Goal: Transaction & Acquisition: Download file/media

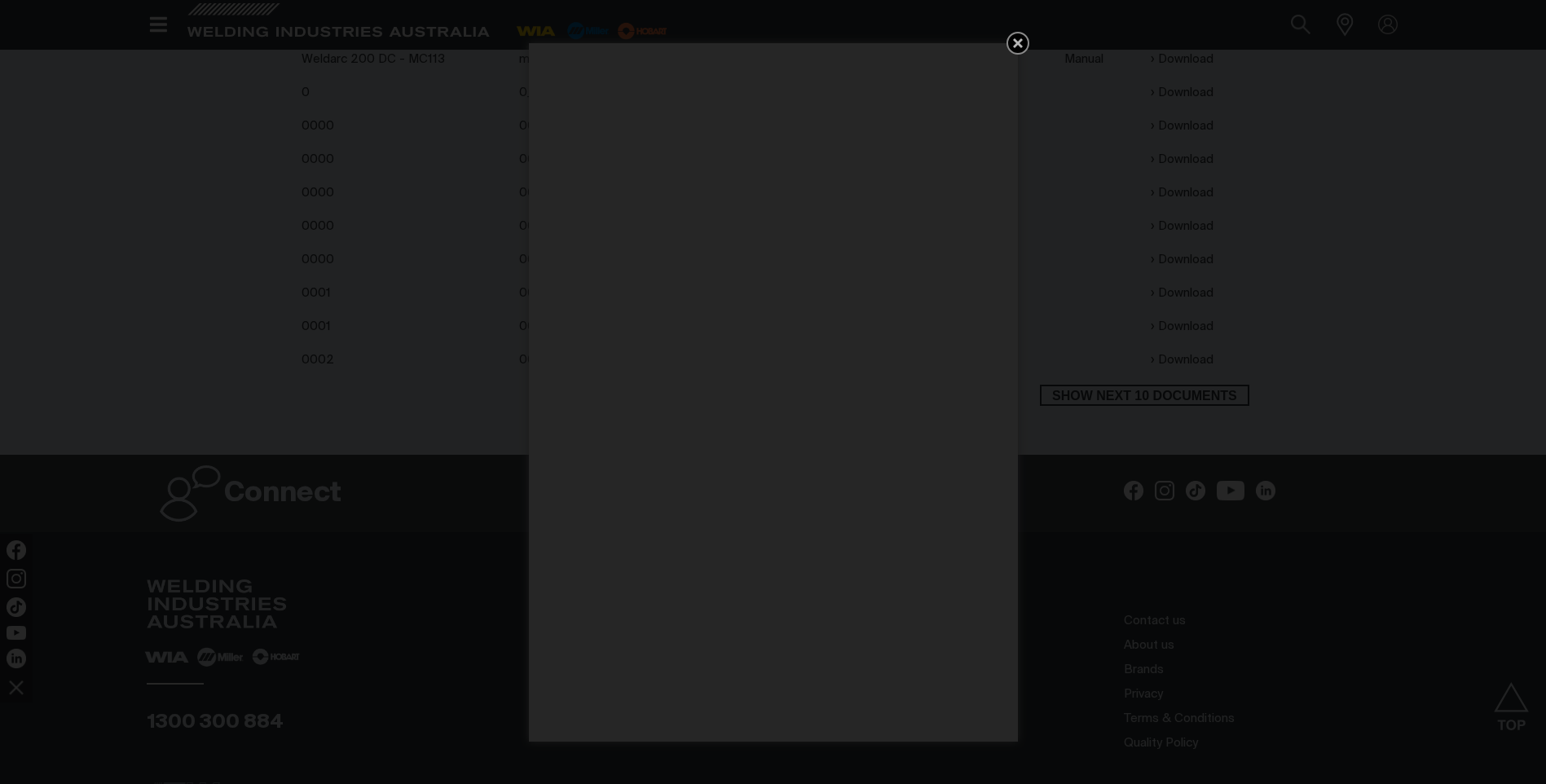
scroll to position [562, 0]
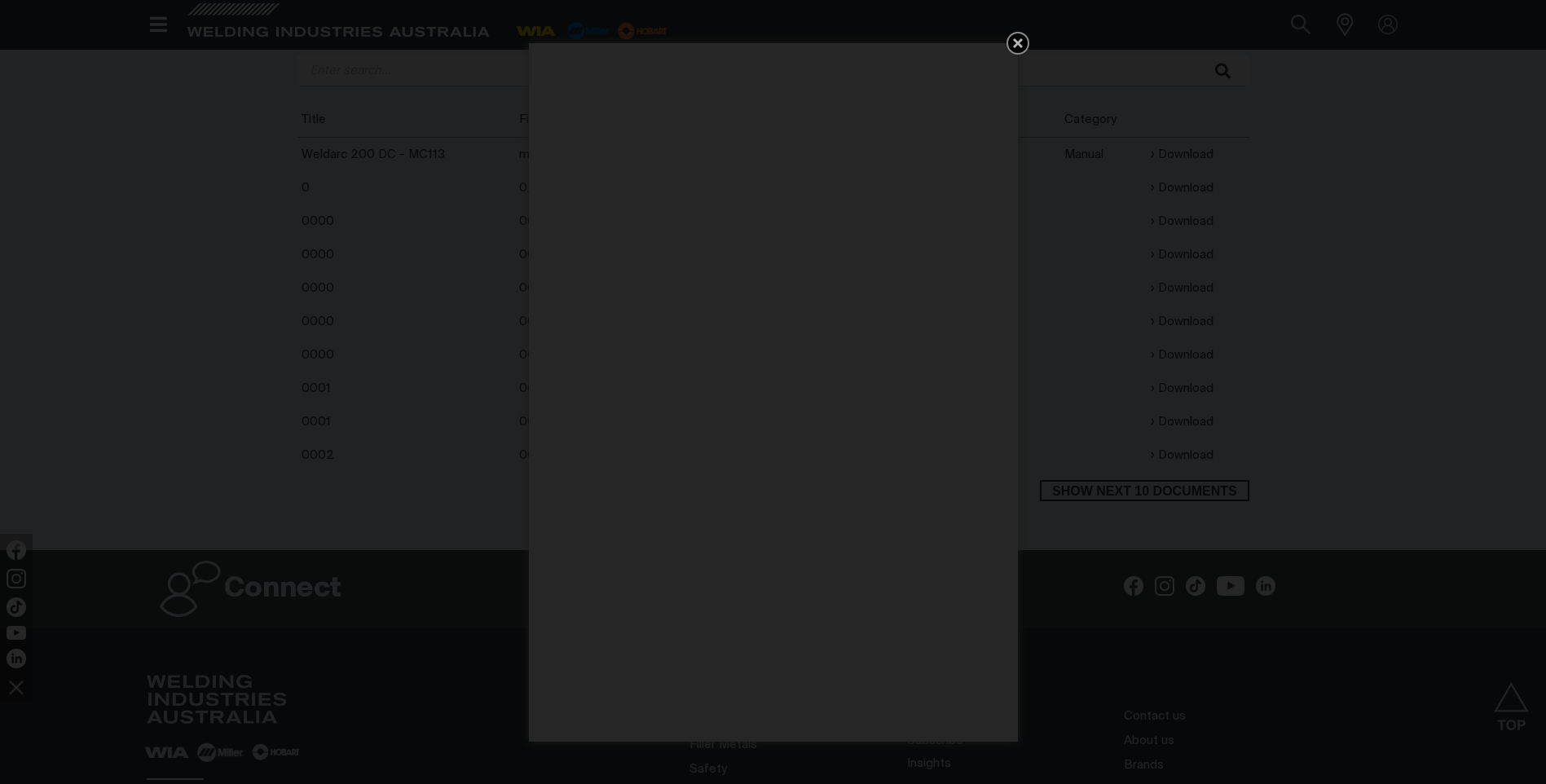
click at [1023, 38] on icon "Get 5 WIA Welding Guides Free!" at bounding box center [1017, 43] width 19 height 19
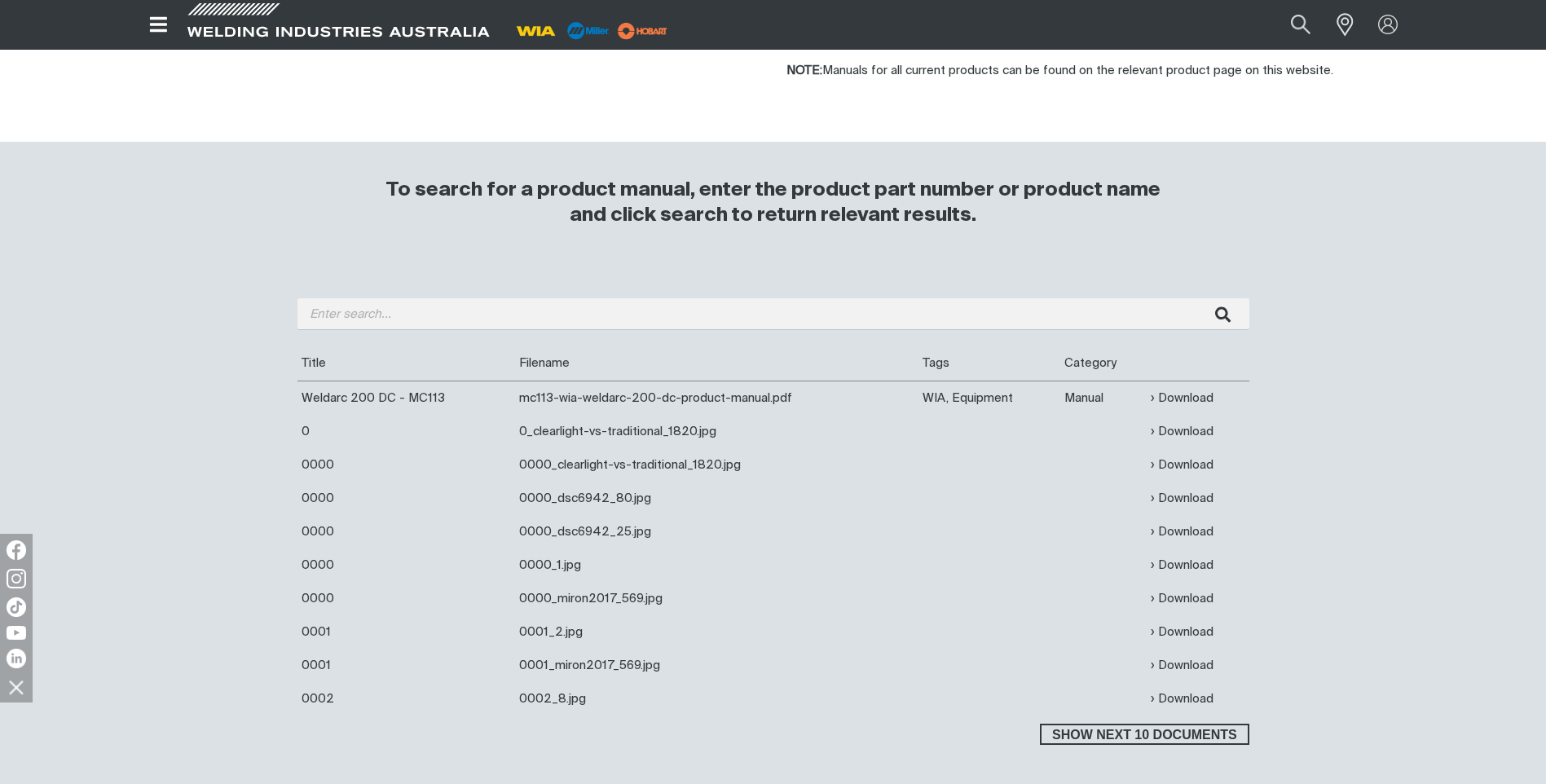
scroll to position [318, 0]
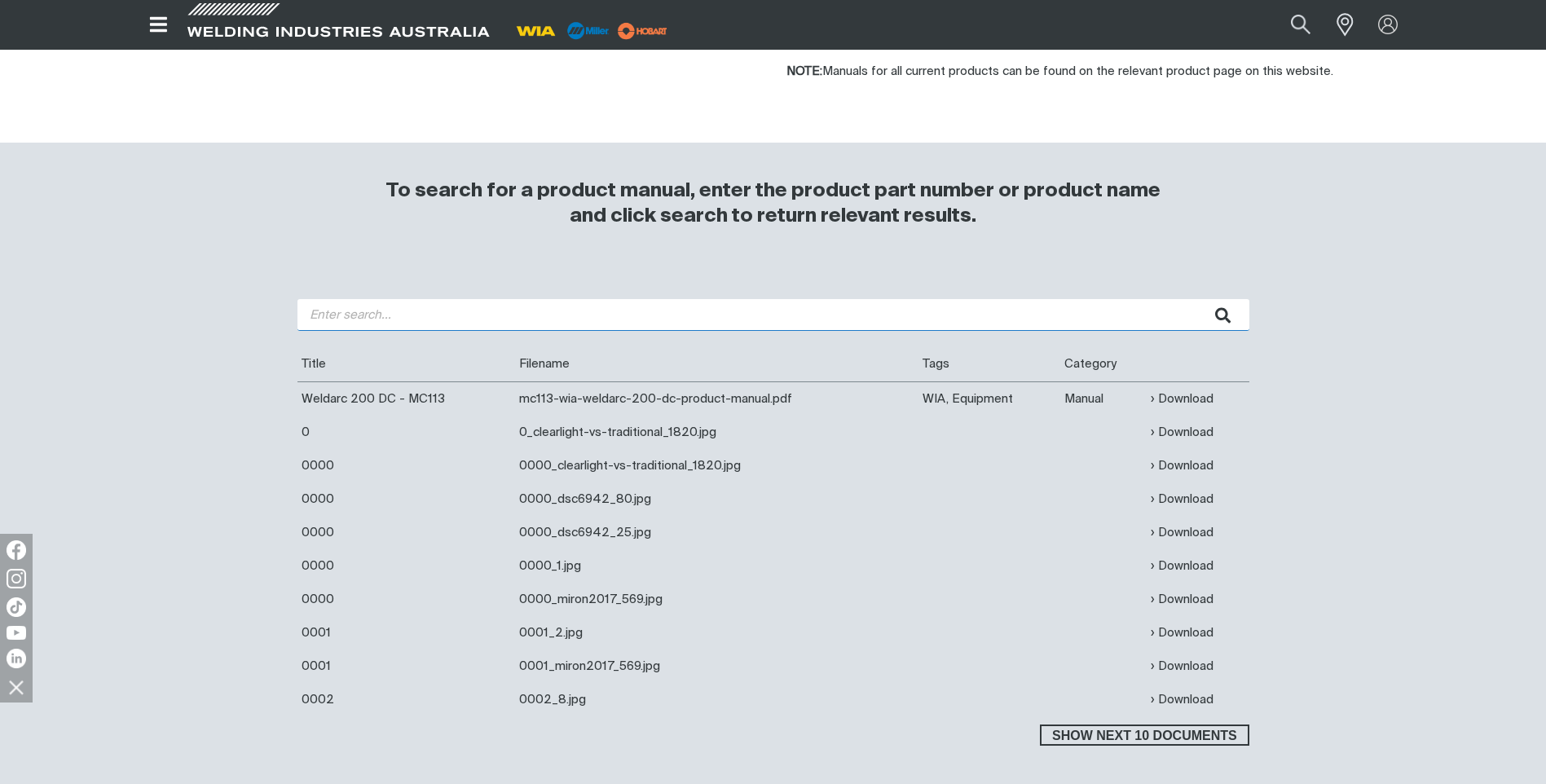
click at [371, 313] on input "search" at bounding box center [774, 315] width 952 height 32
click at [1198, 299] on button "submit" at bounding box center [1224, 315] width 52 height 32
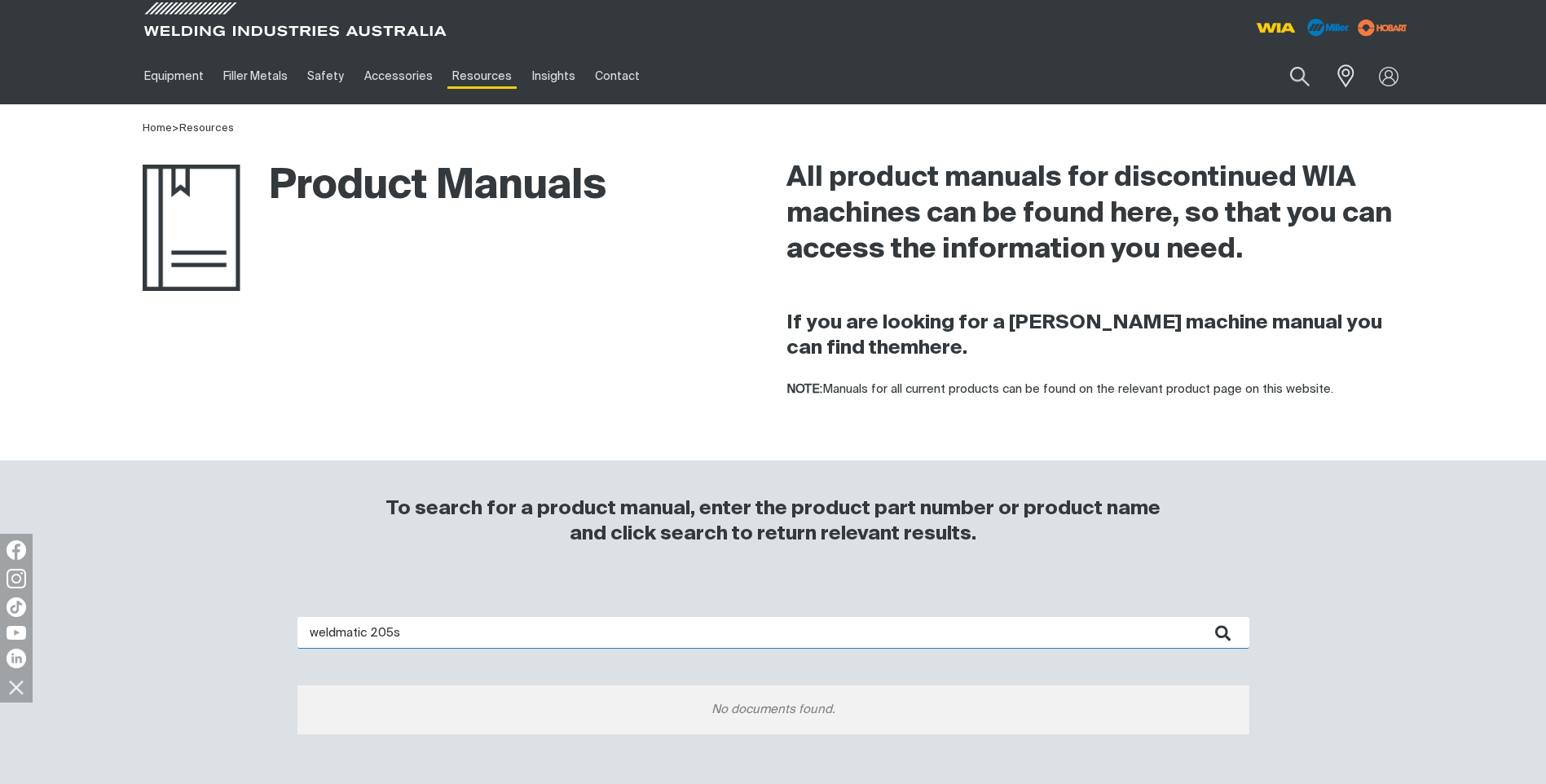
drag, startPoint x: 369, startPoint y: 633, endPoint x: 259, endPoint y: 627, distance: 110.2
click at [259, 627] on div "weldmatic 205s No documents found." at bounding box center [774, 702] width 1304 height 236
click at [1198, 617] on button "submit" at bounding box center [1224, 633] width 52 height 32
click at [1227, 639] on icon "submit" at bounding box center [1223, 633] width 15 height 16
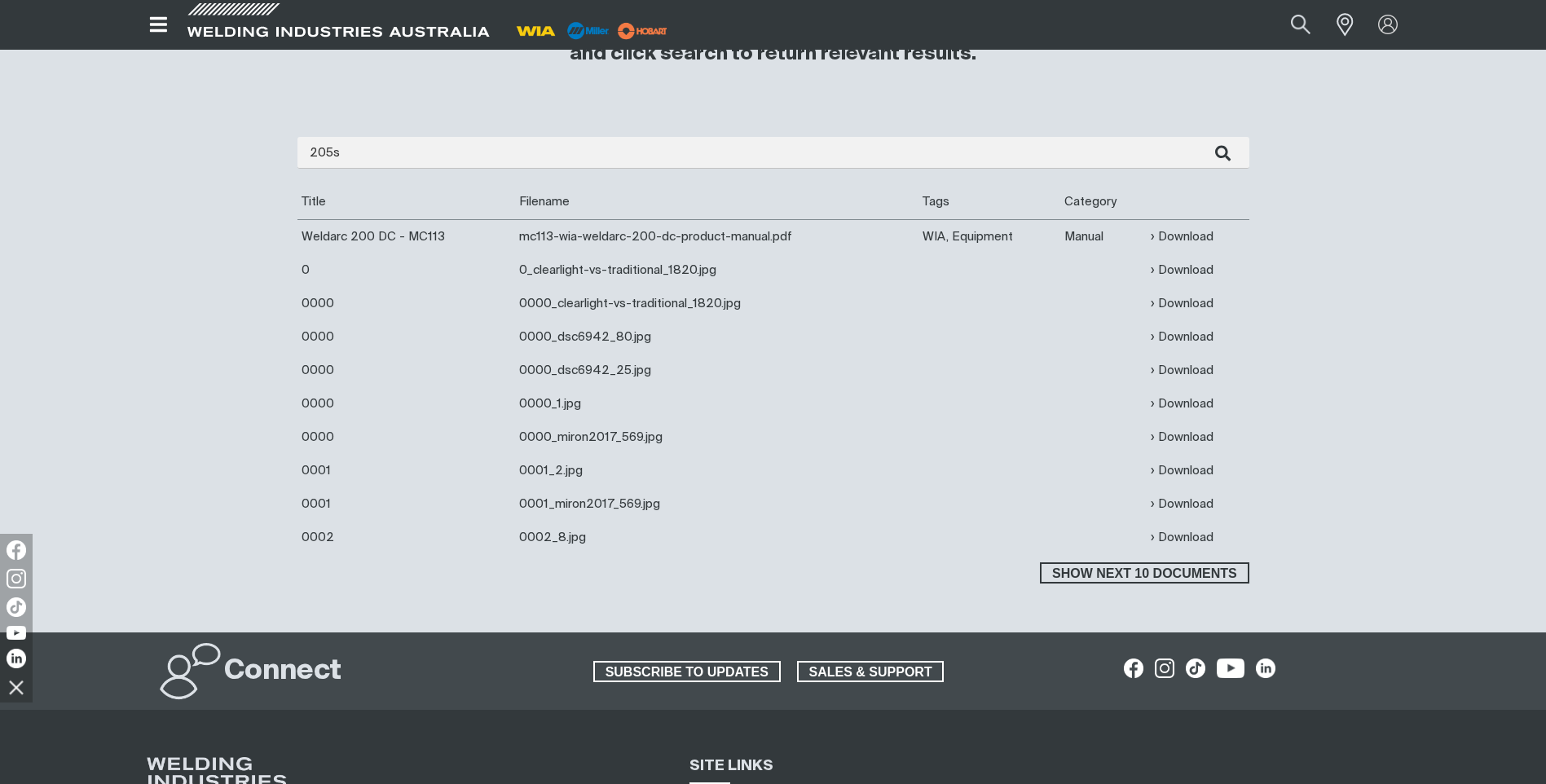
scroll to position [481, 0]
click at [1153, 572] on span "Show next 10 documents" at bounding box center [1144, 572] width 206 height 21
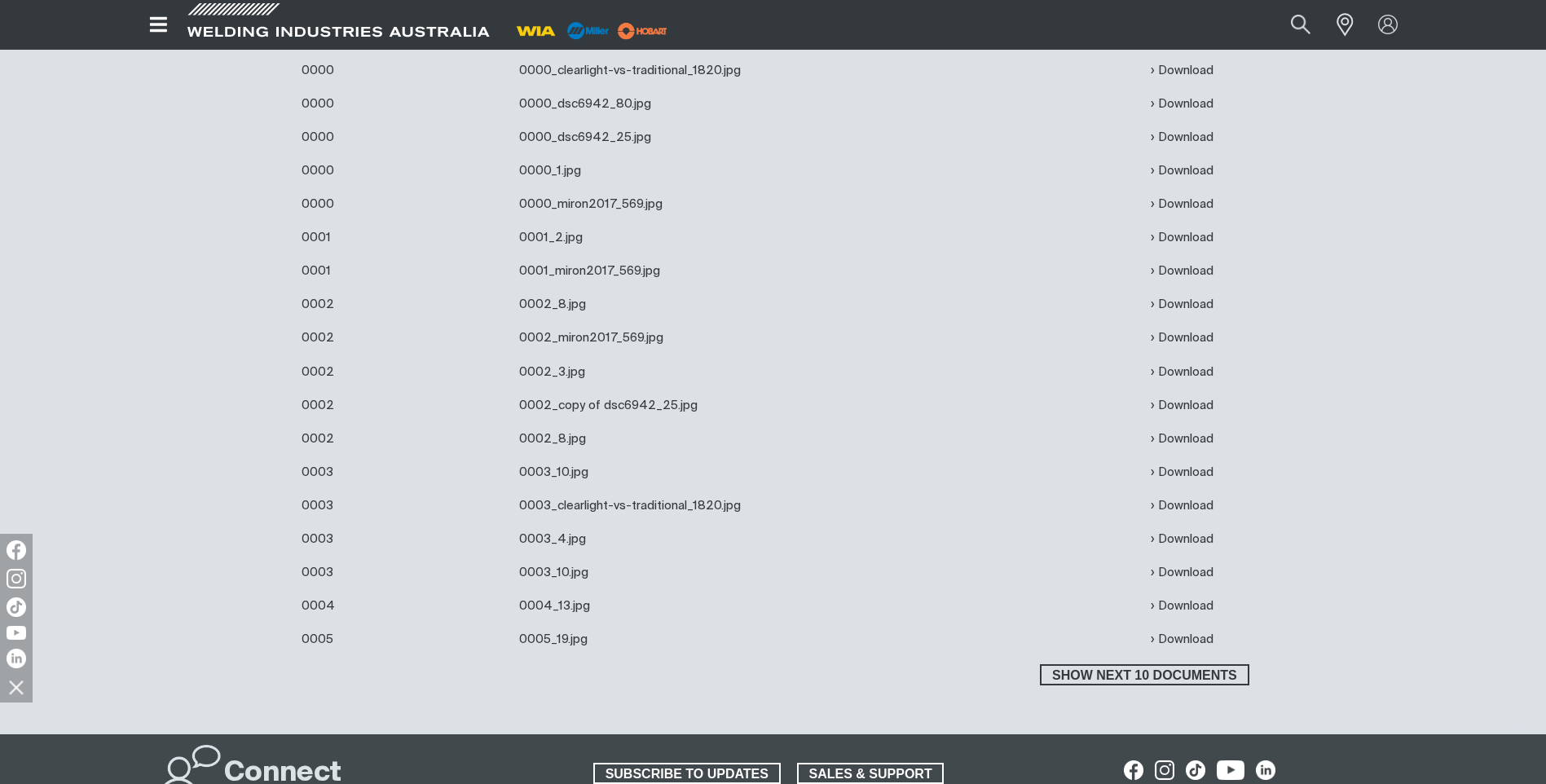
scroll to position [807, 0]
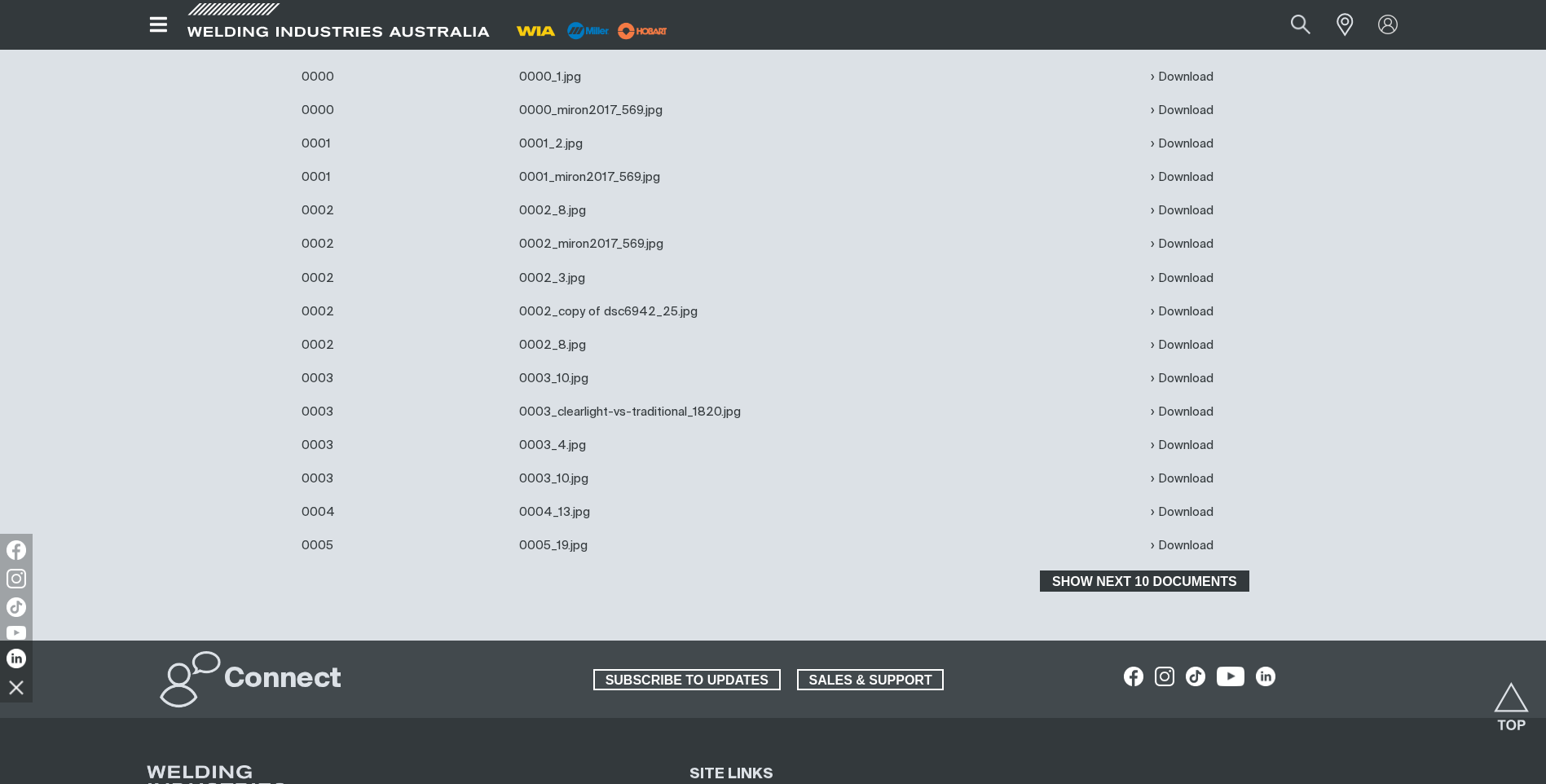
click at [1132, 583] on span "Show next 10 documents" at bounding box center [1144, 581] width 206 height 21
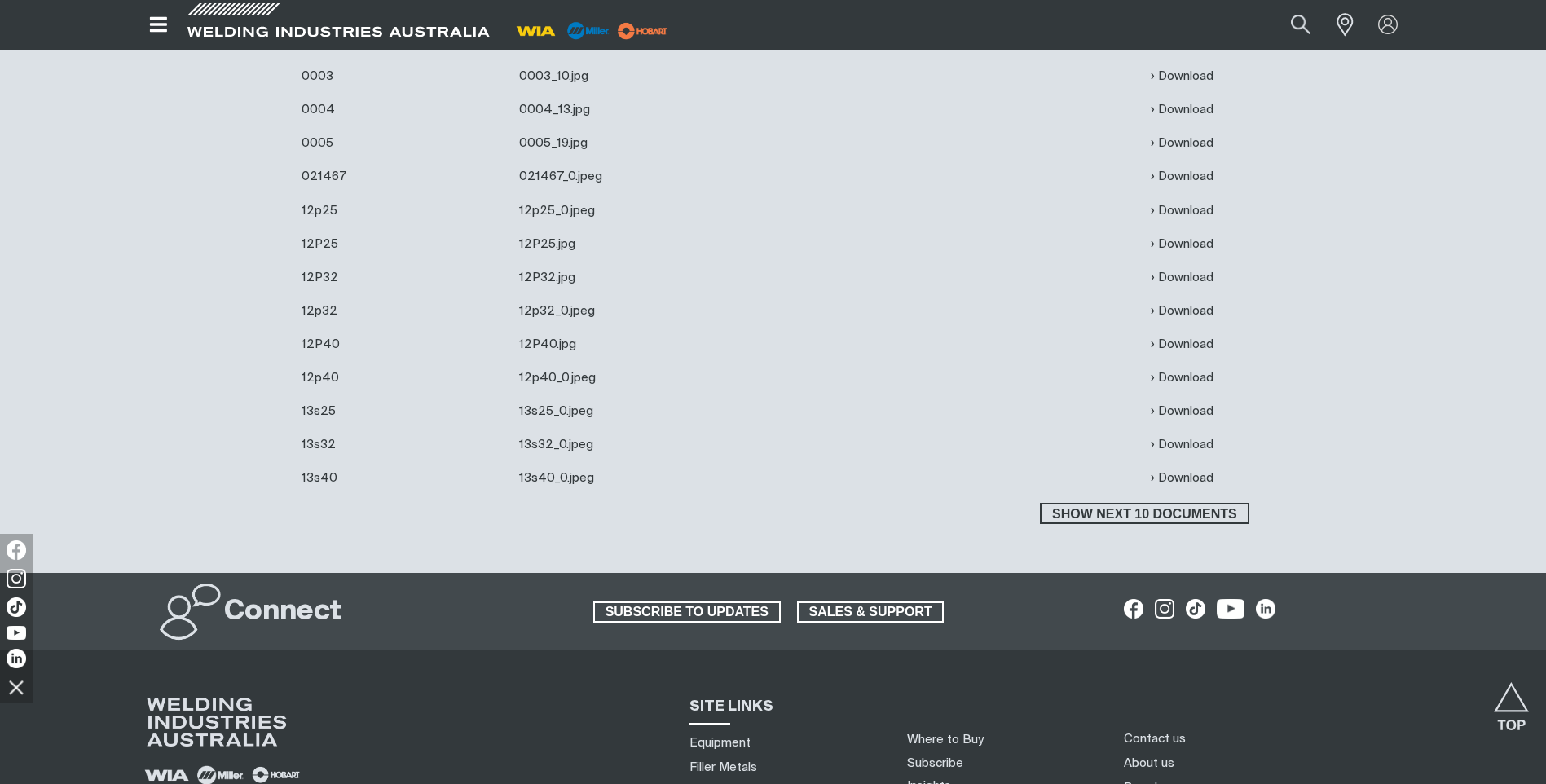
scroll to position [1214, 0]
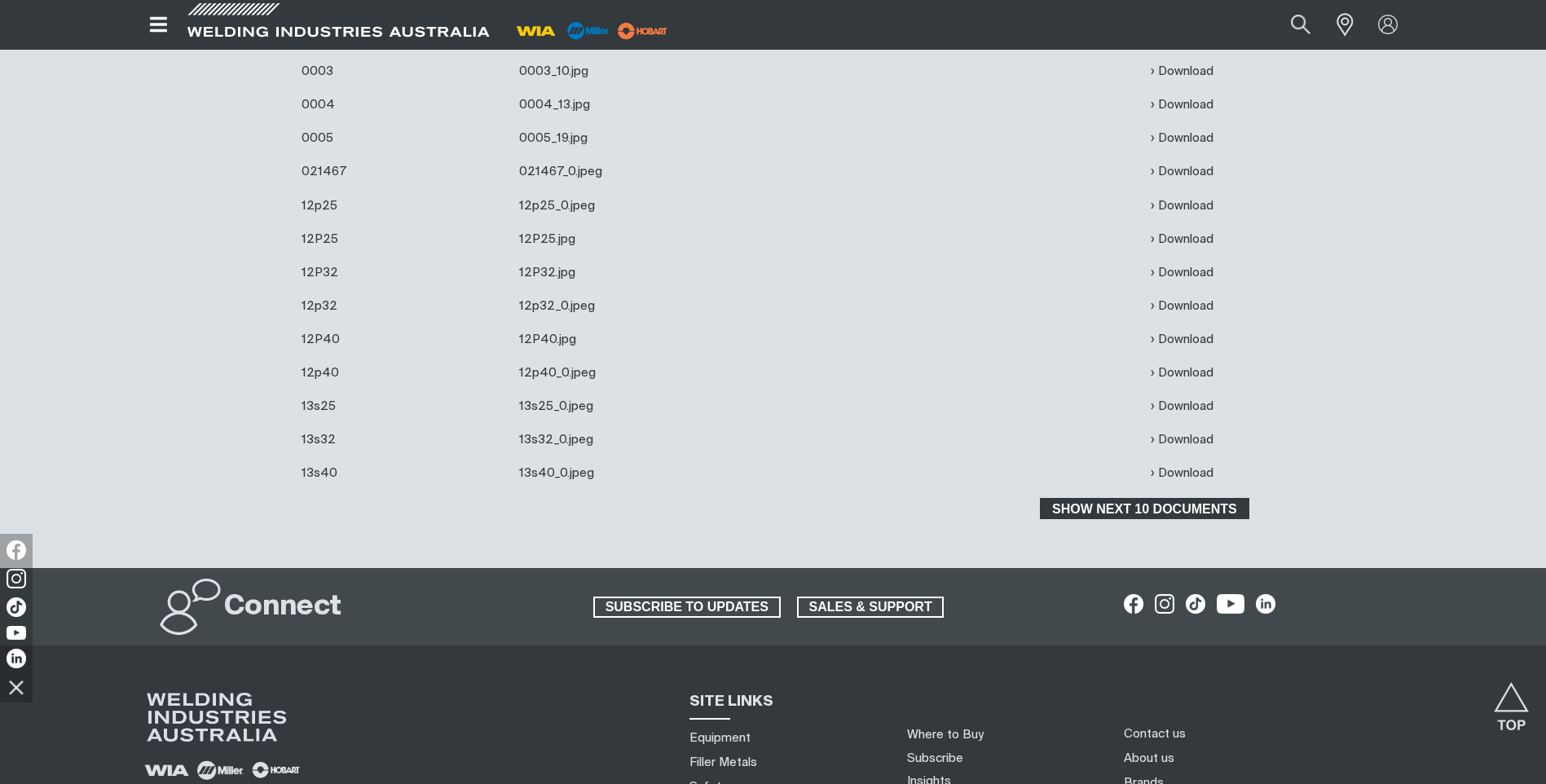
click at [1154, 514] on span "Show next 10 documents" at bounding box center [1144, 508] width 206 height 21
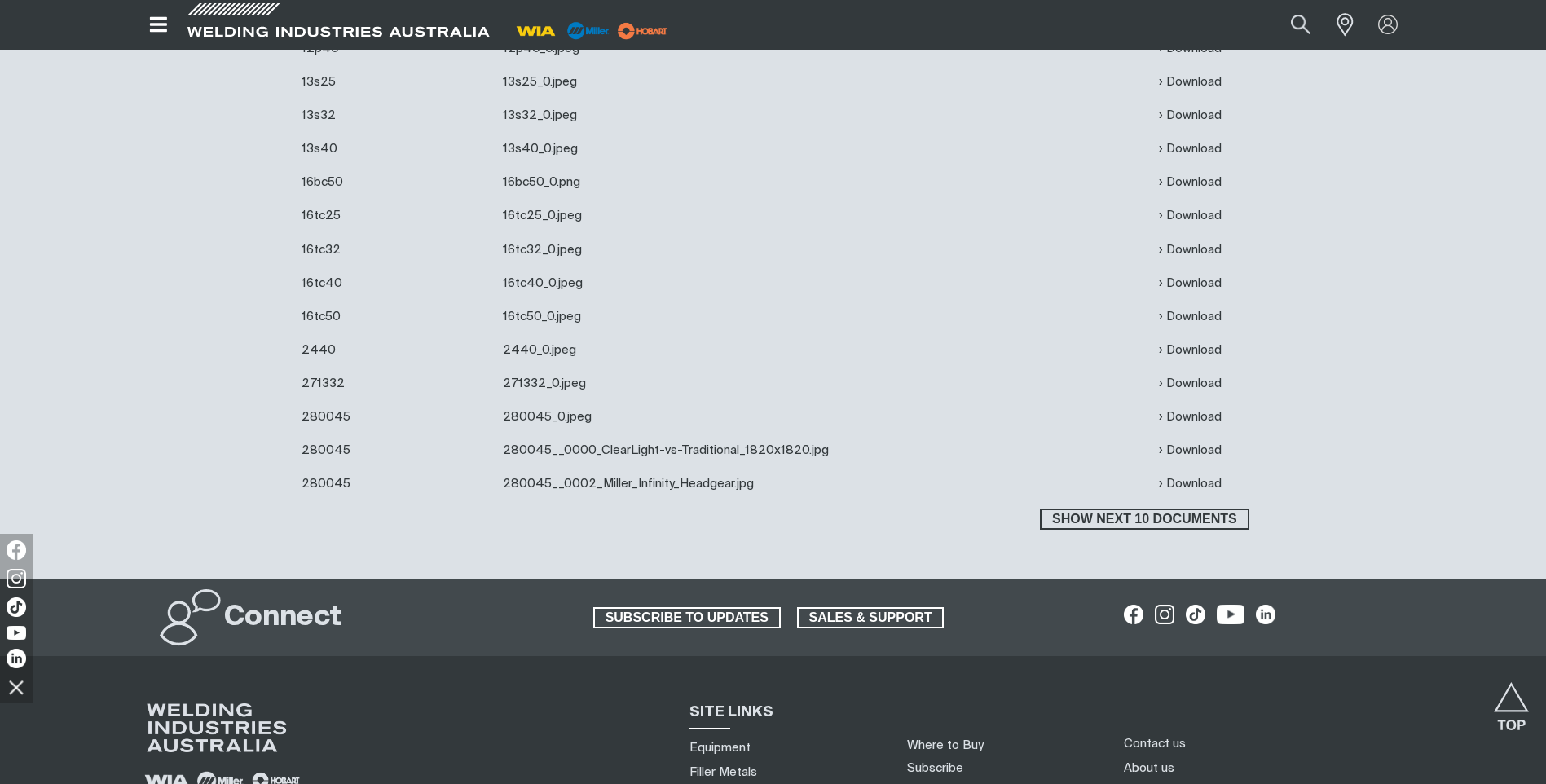
scroll to position [1541, 0]
click at [1168, 520] on span "Show next 10 documents" at bounding box center [1144, 517] width 206 height 21
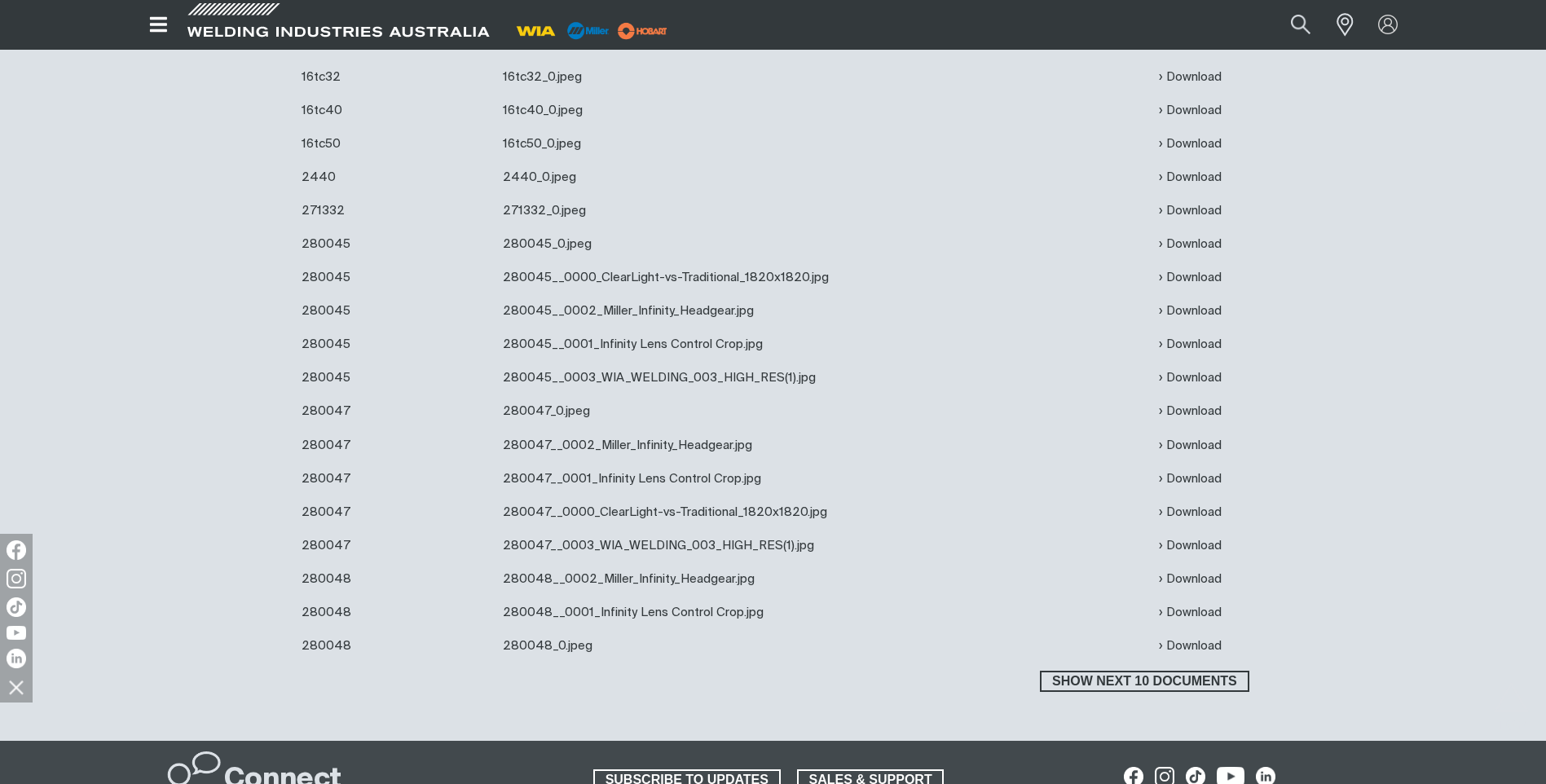
scroll to position [1867, 0]
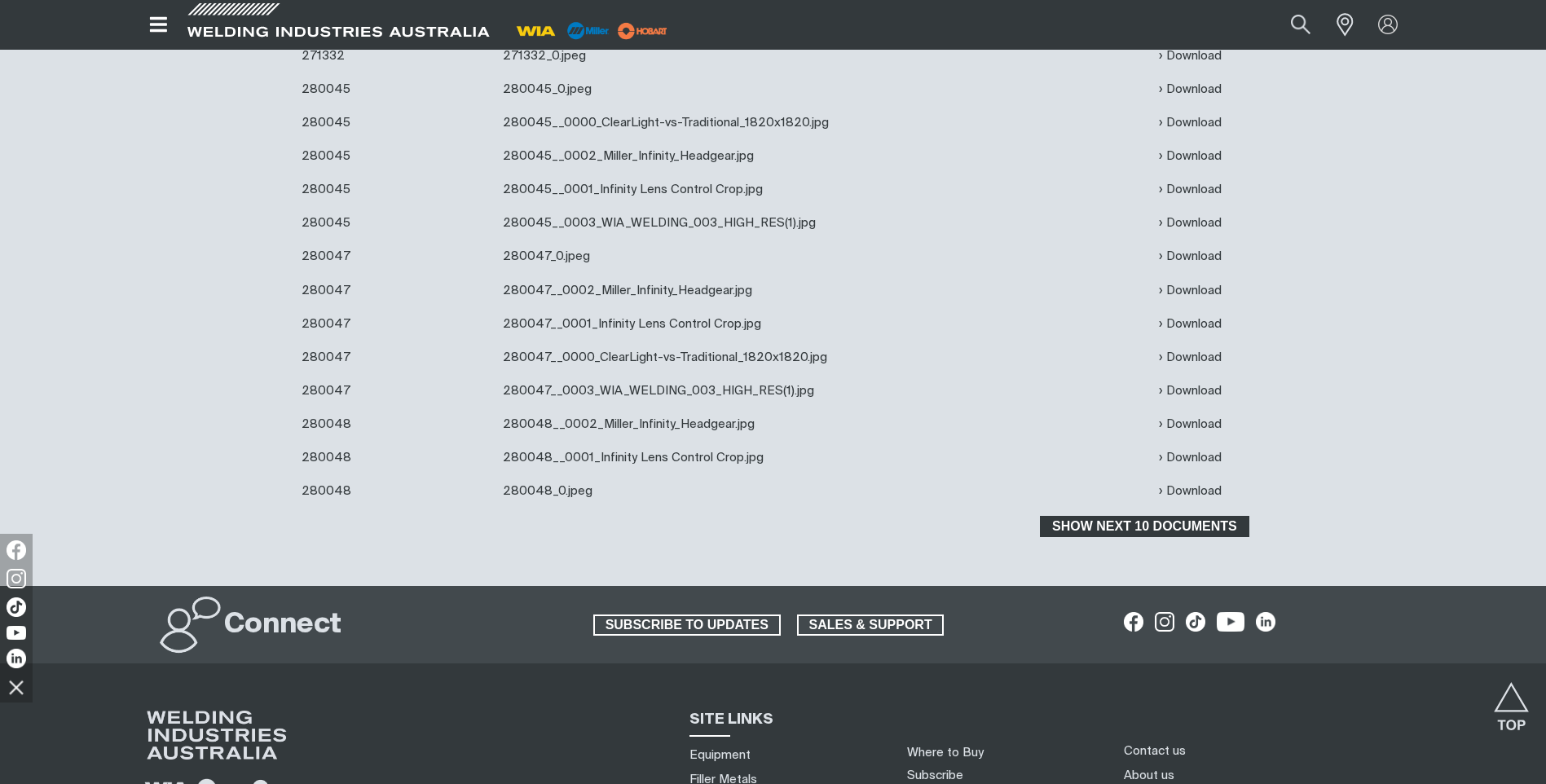
click at [1156, 527] on span "Show next 10 documents" at bounding box center [1144, 526] width 206 height 21
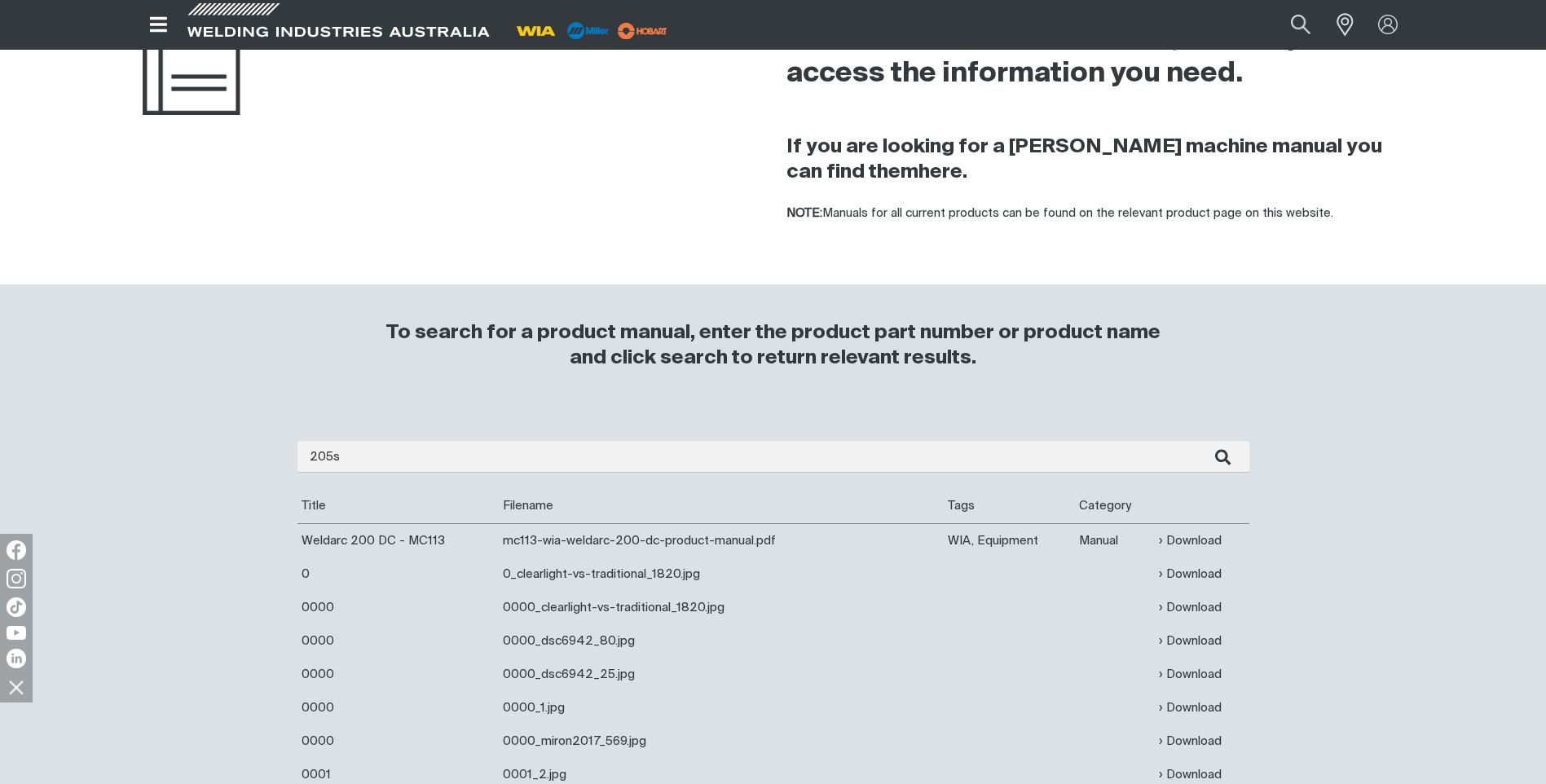
scroll to position [155, 0]
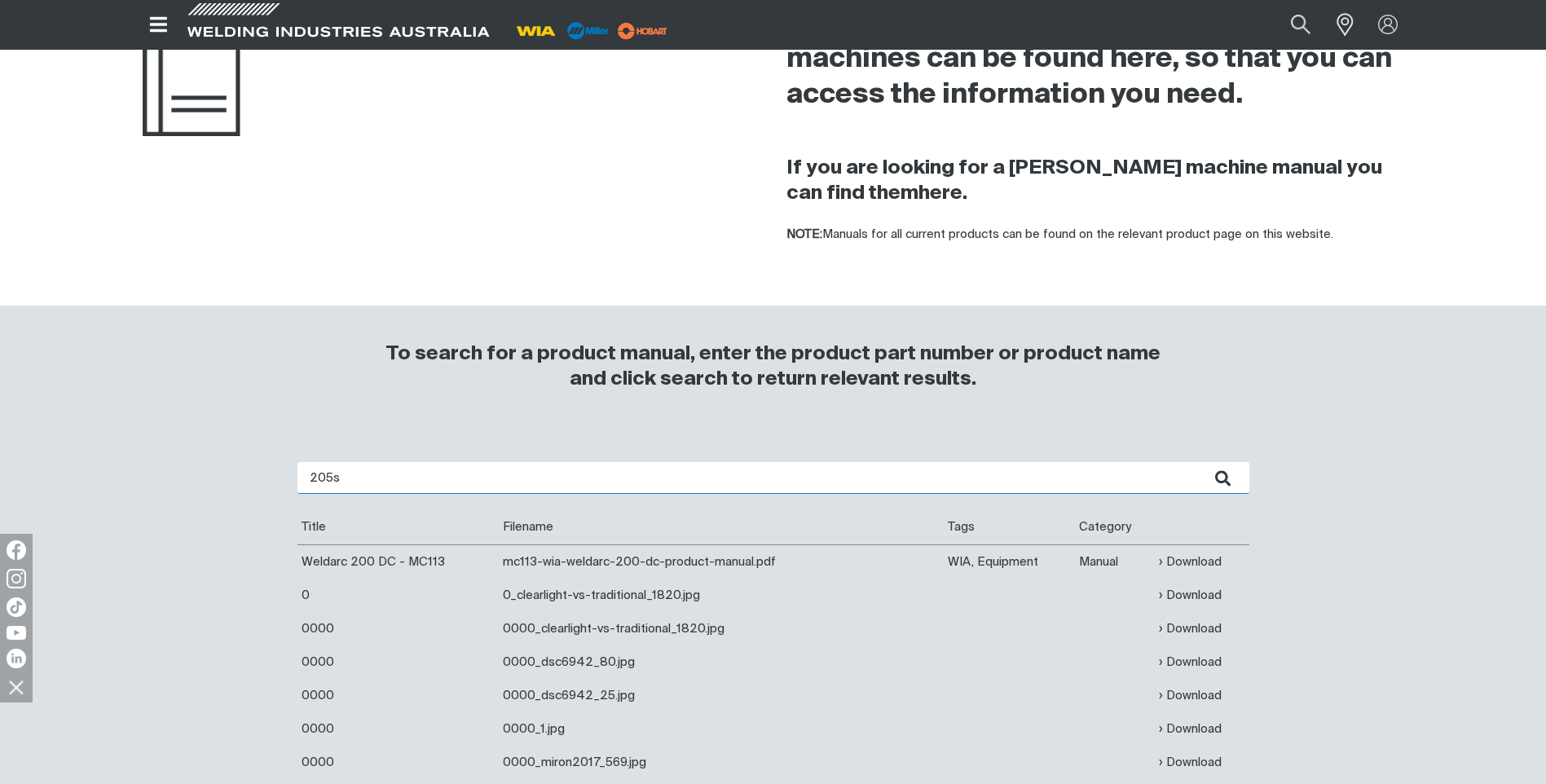
drag, startPoint x: 352, startPoint y: 476, endPoint x: 288, endPoint y: 474, distance: 64.0
type input "weldmatic"
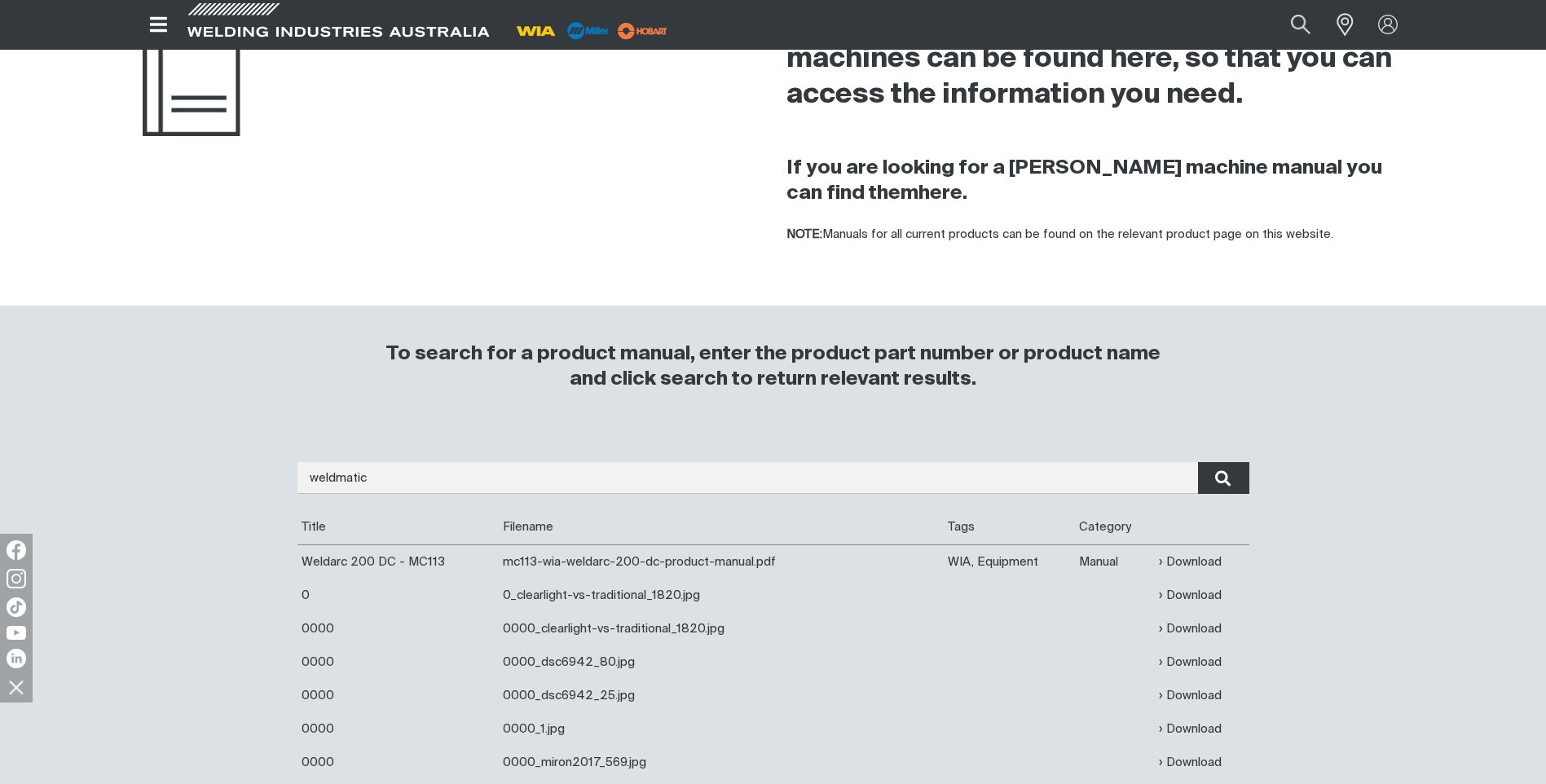
click at [1227, 480] on icon "submit" at bounding box center [1223, 478] width 15 height 16
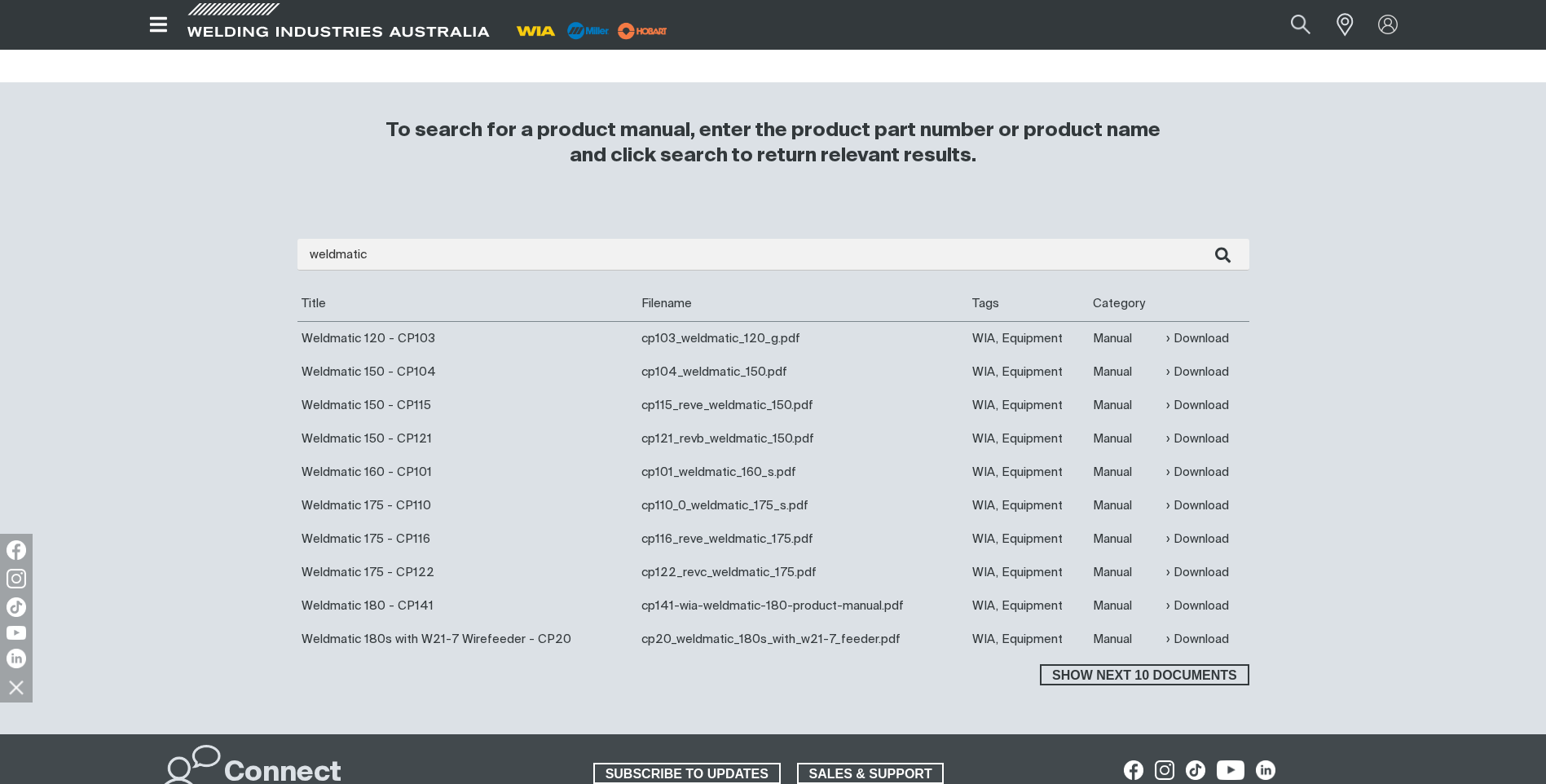
scroll to position [408, 0]
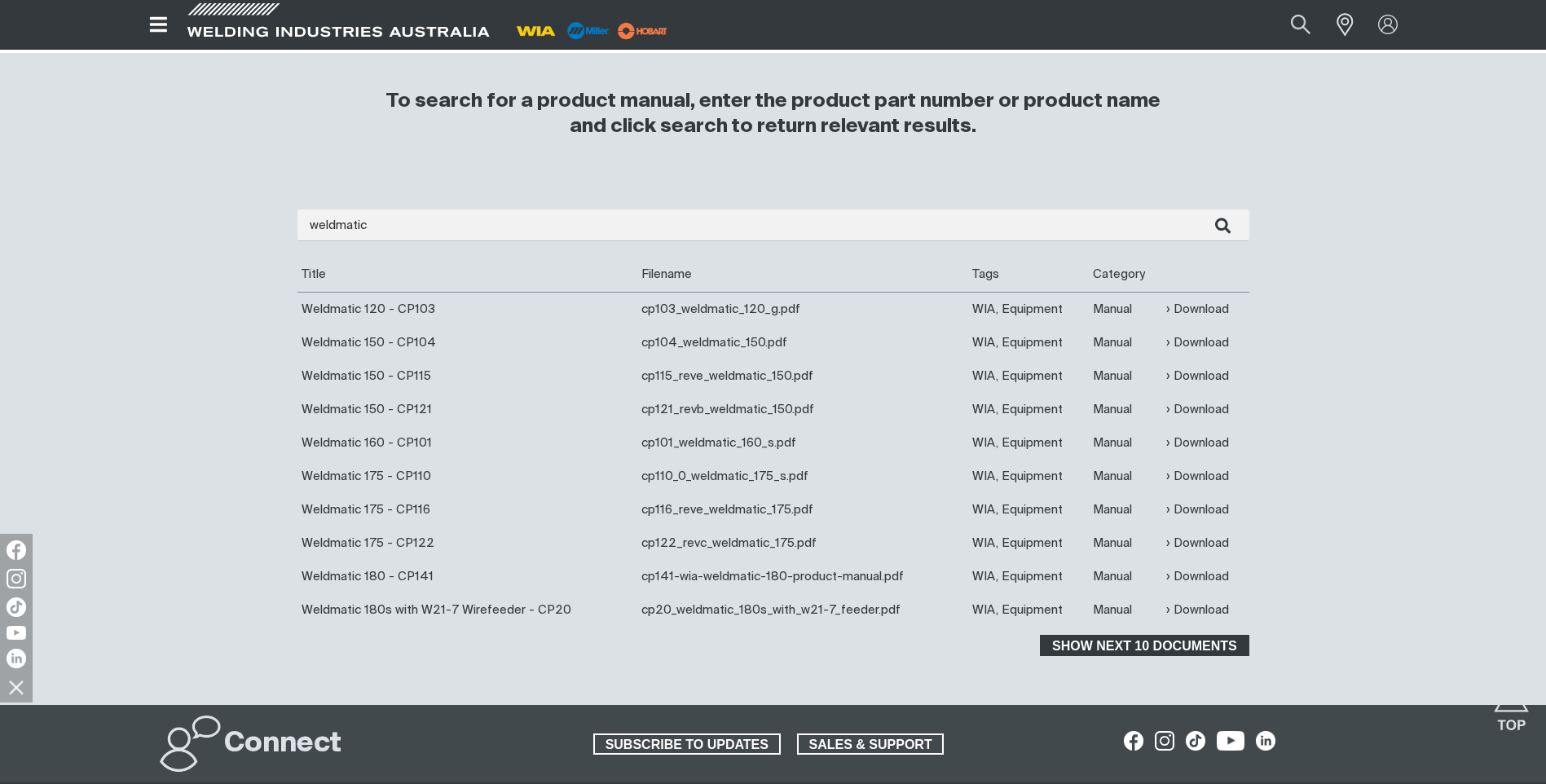
click at [1127, 652] on span "Show next 10 documents" at bounding box center [1144, 645] width 206 height 21
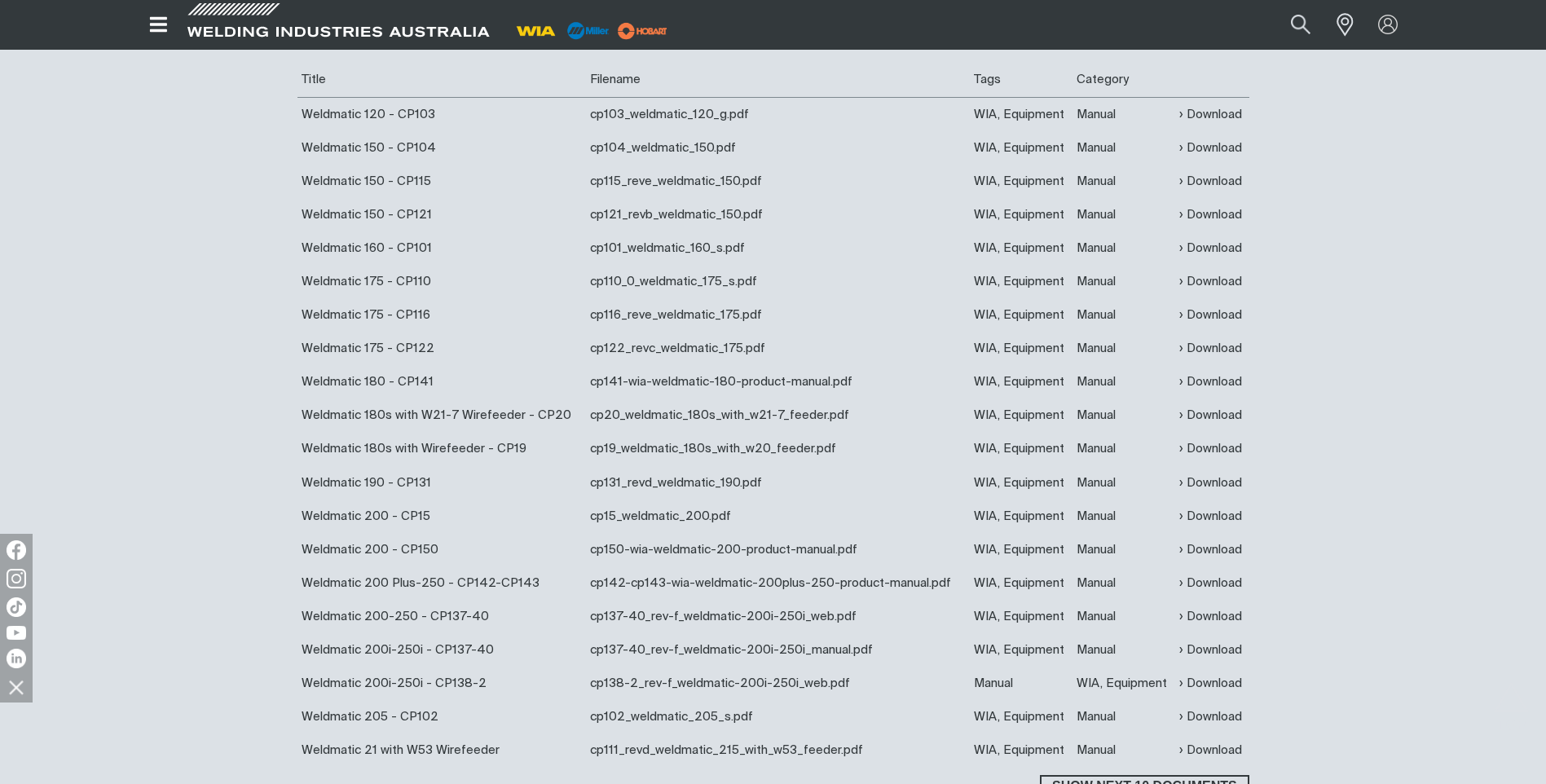
scroll to position [652, 0]
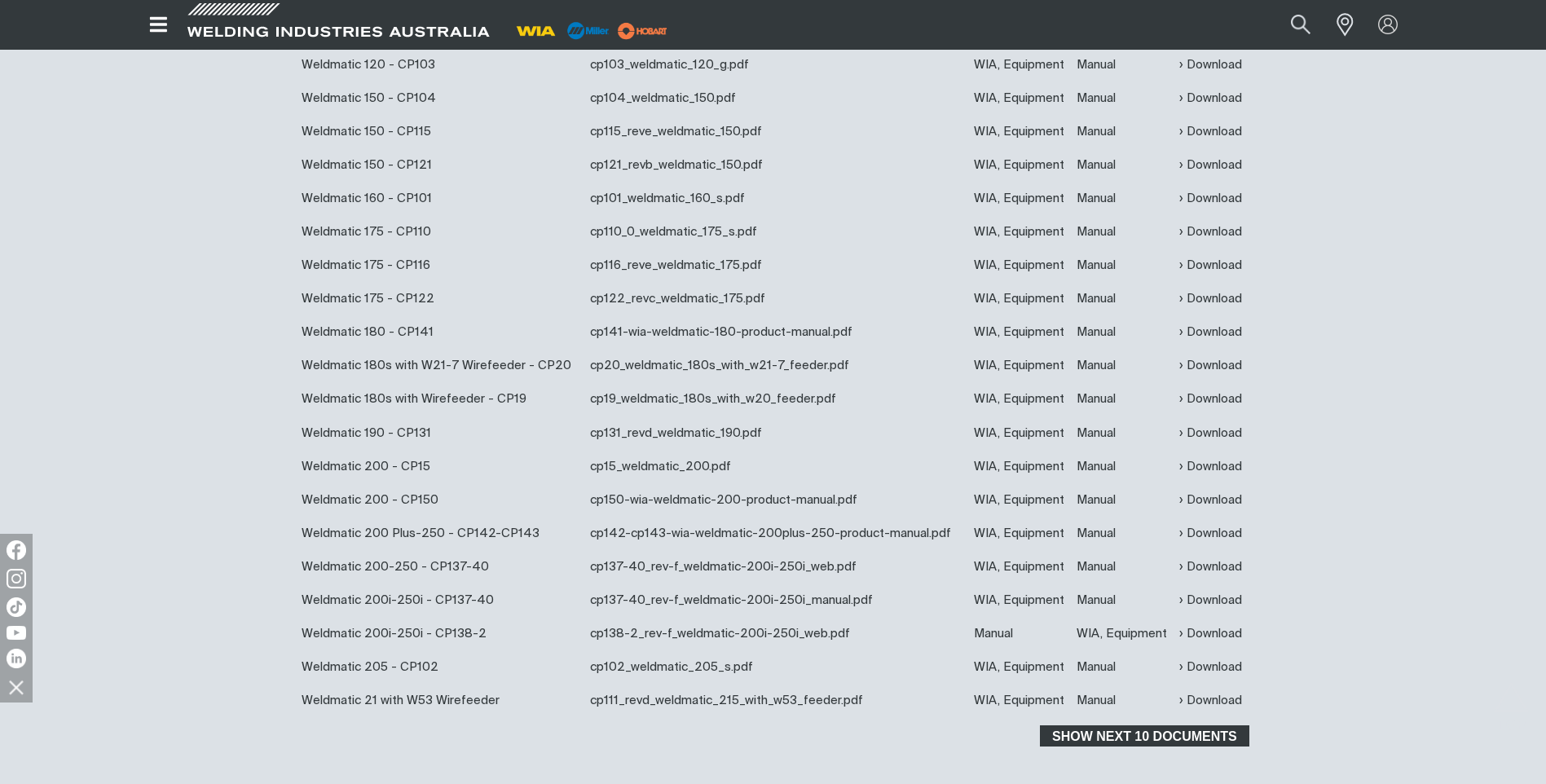
click at [1150, 739] on span "Show next 10 documents" at bounding box center [1144, 736] width 206 height 21
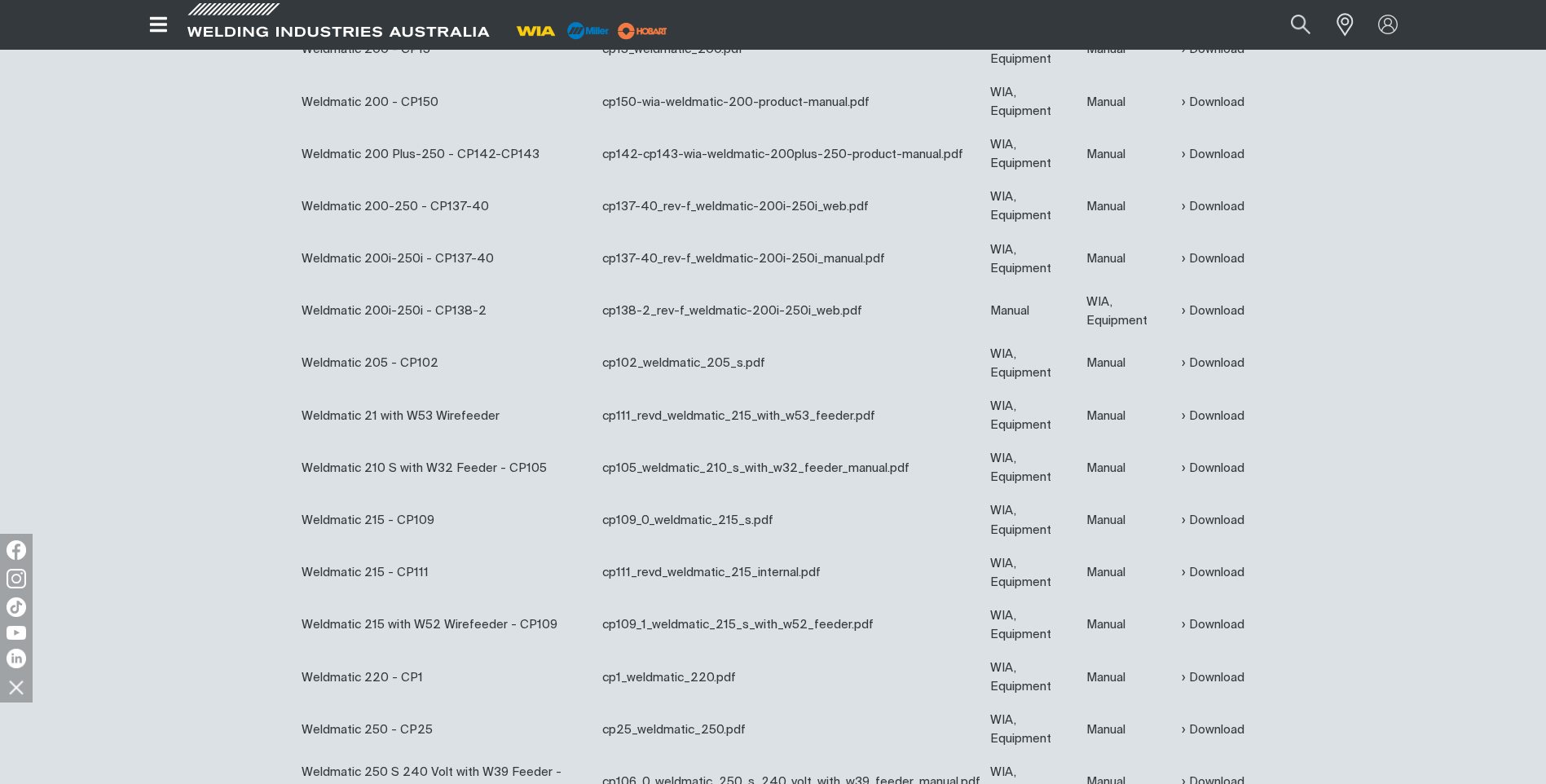
scroll to position [1223, 0]
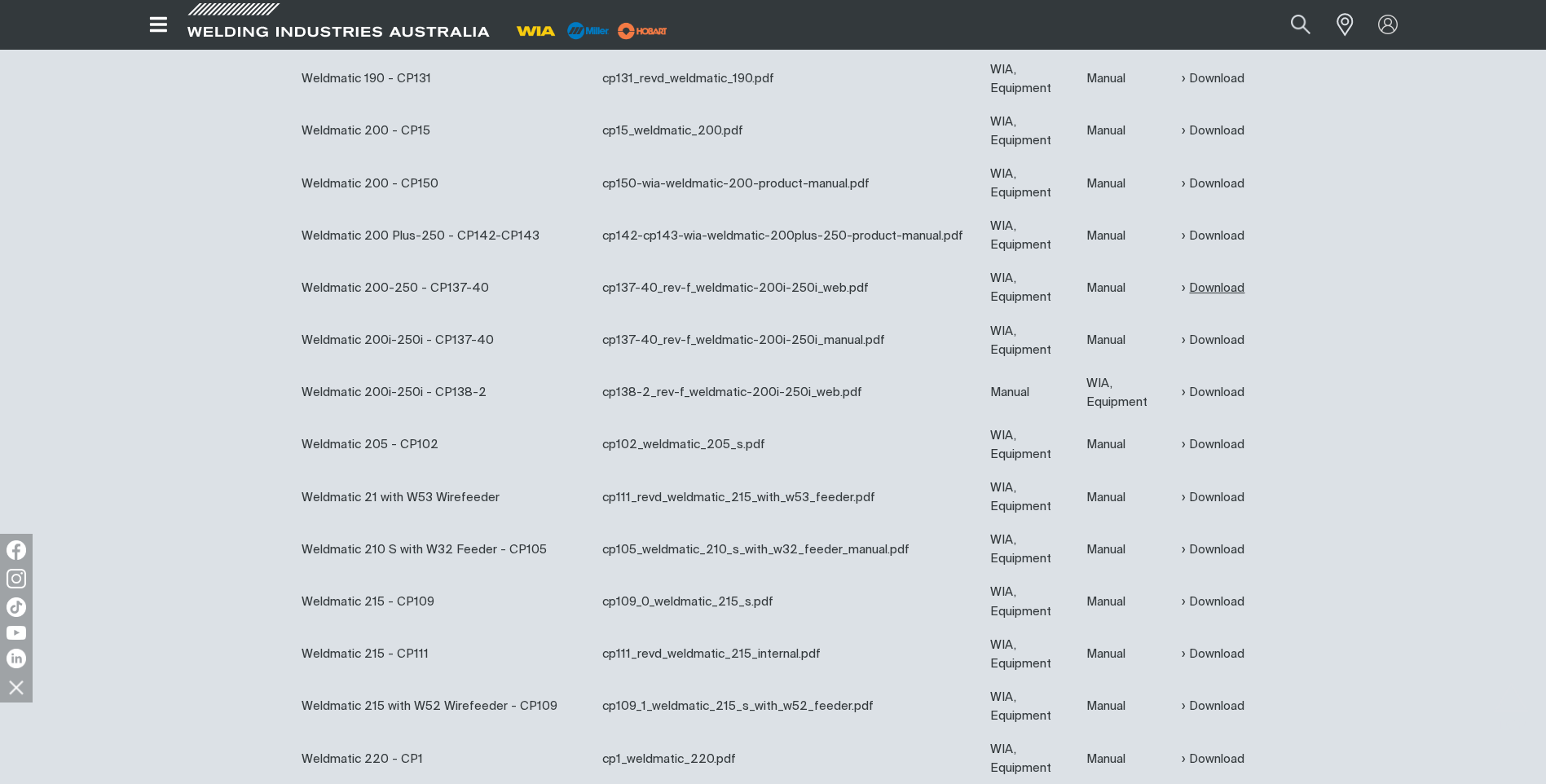
click at [1211, 292] on link "Download" at bounding box center [1214, 288] width 63 height 19
click at [1203, 446] on link "Download" at bounding box center [1214, 445] width 63 height 19
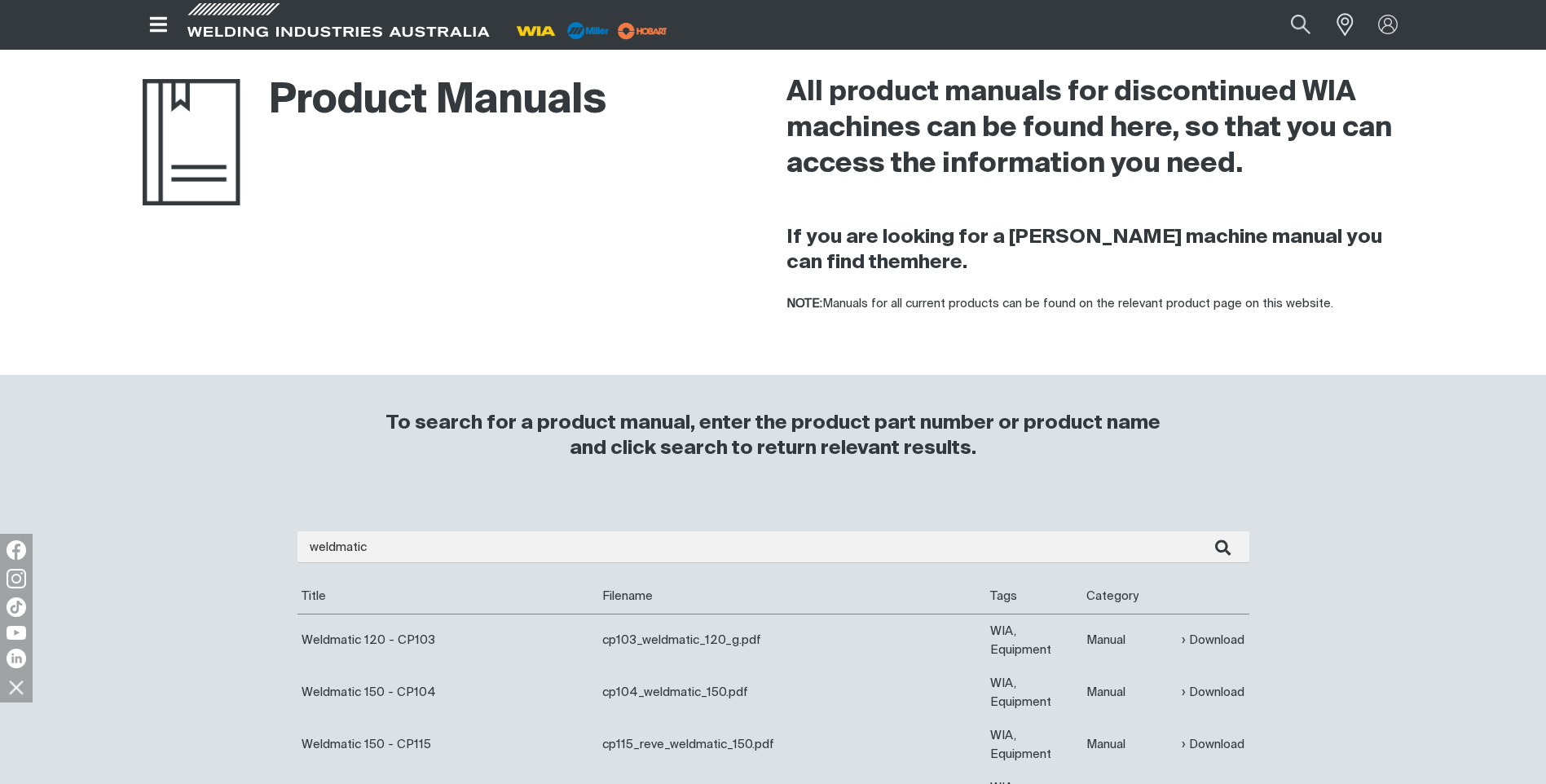
scroll to position [81, 0]
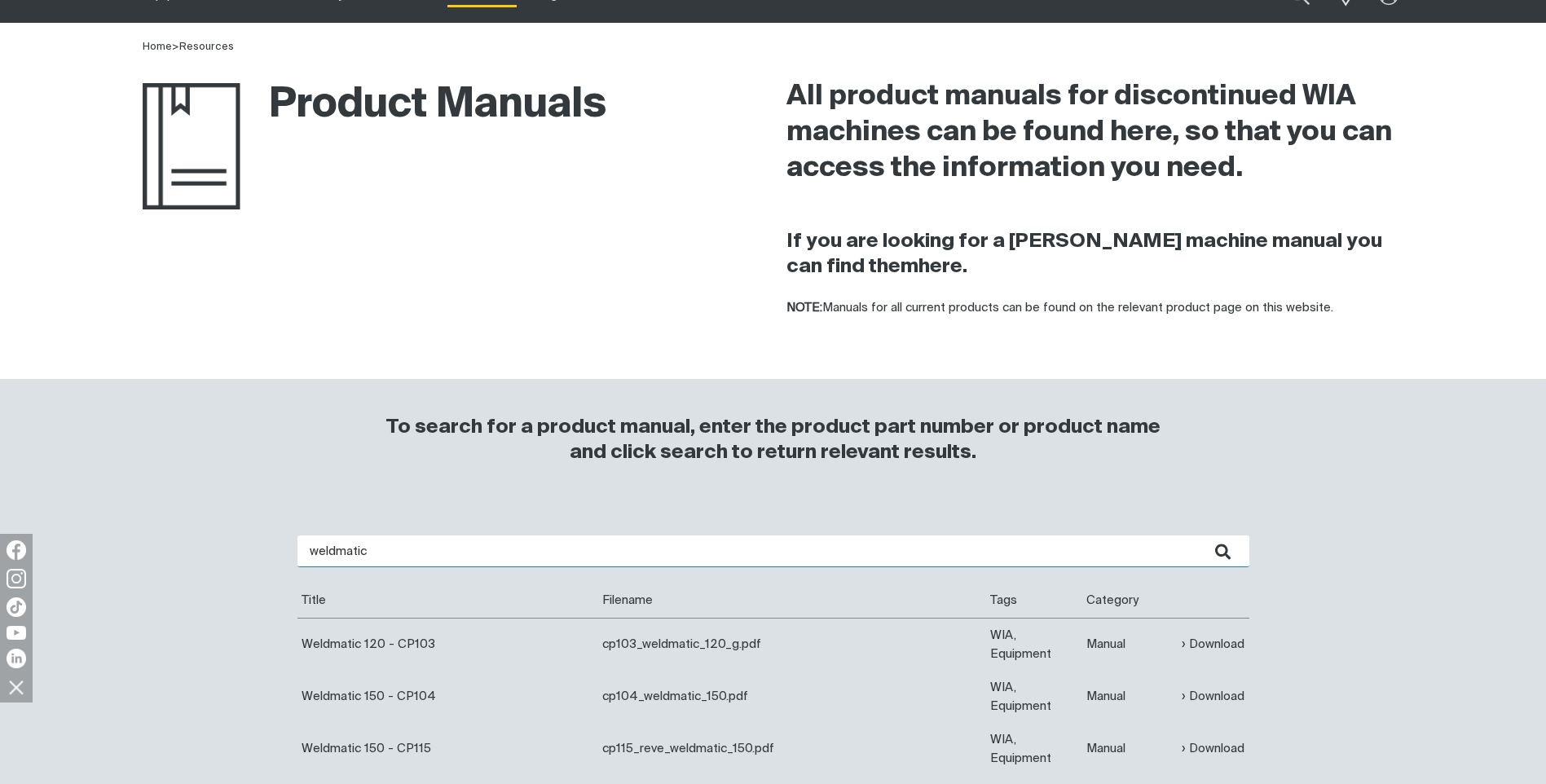
drag, startPoint x: 384, startPoint y: 551, endPoint x: 238, endPoint y: 543, distance: 146.2
type input "21-7"
click at [1198, 535] on button "submit" at bounding box center [1224, 551] width 52 height 32
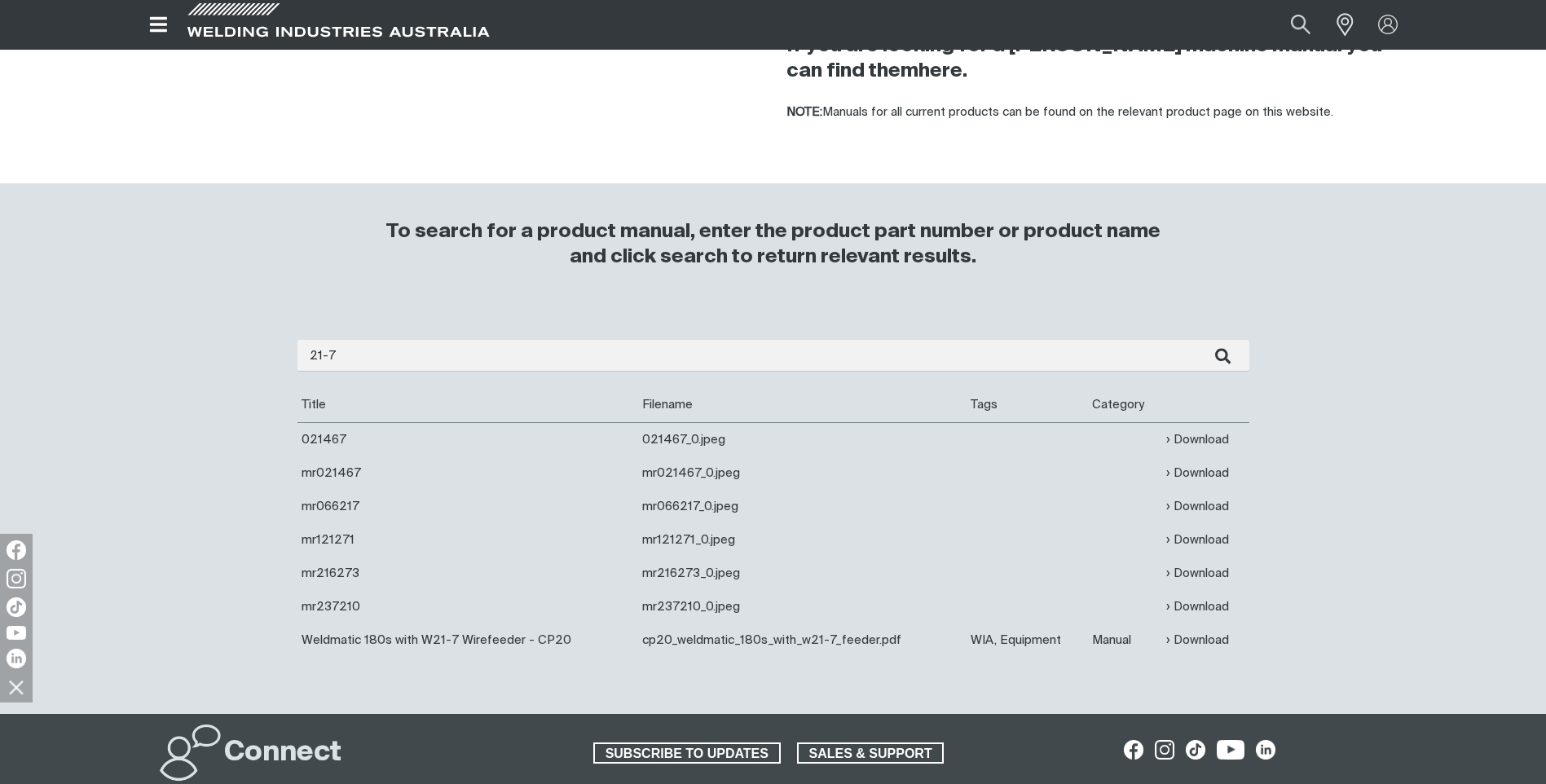
scroll to position [326, 0]
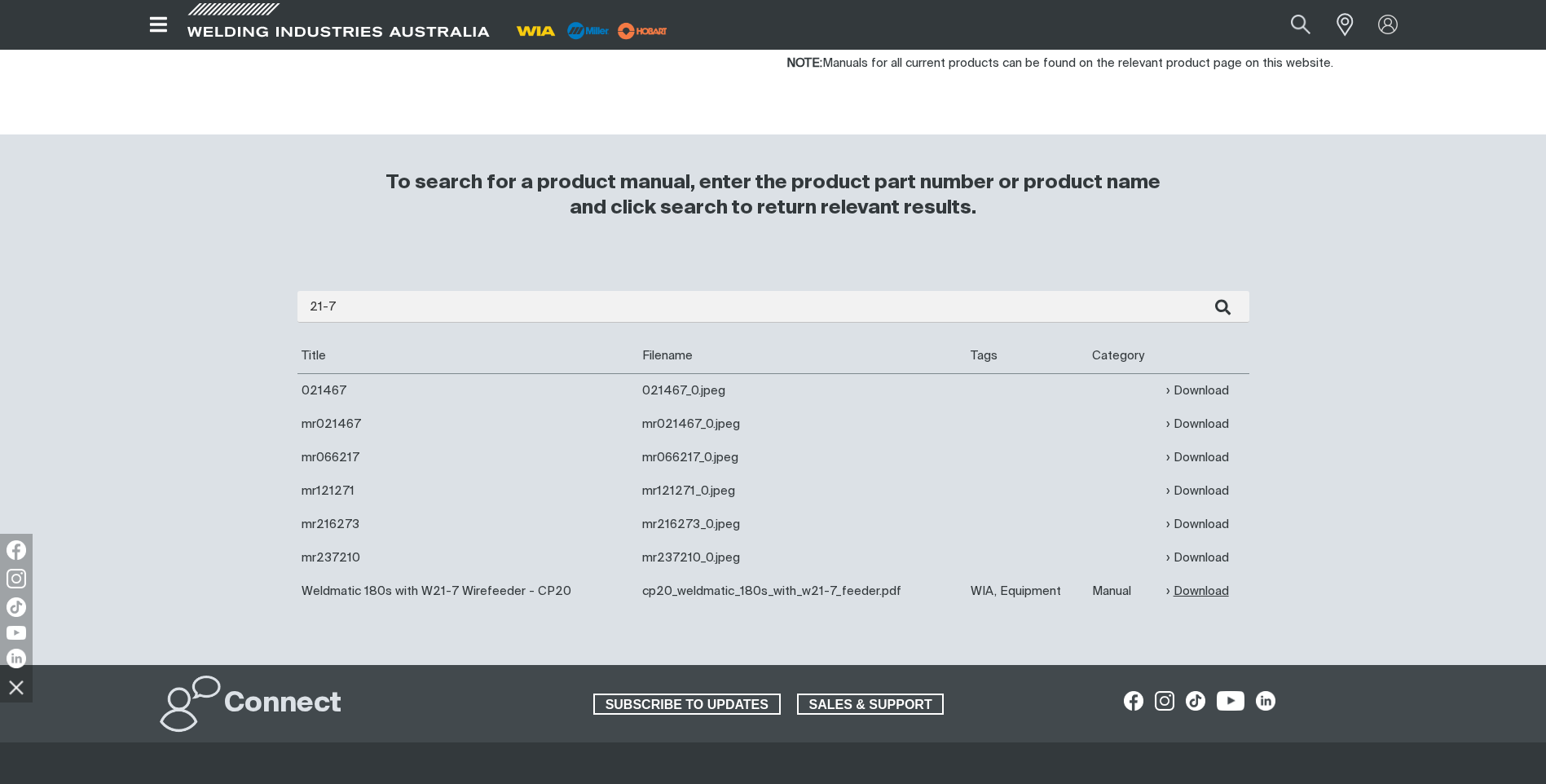
click at [1209, 594] on link "Download" at bounding box center [1198, 591] width 63 height 19
